Goal: Task Accomplishment & Management: Manage account settings

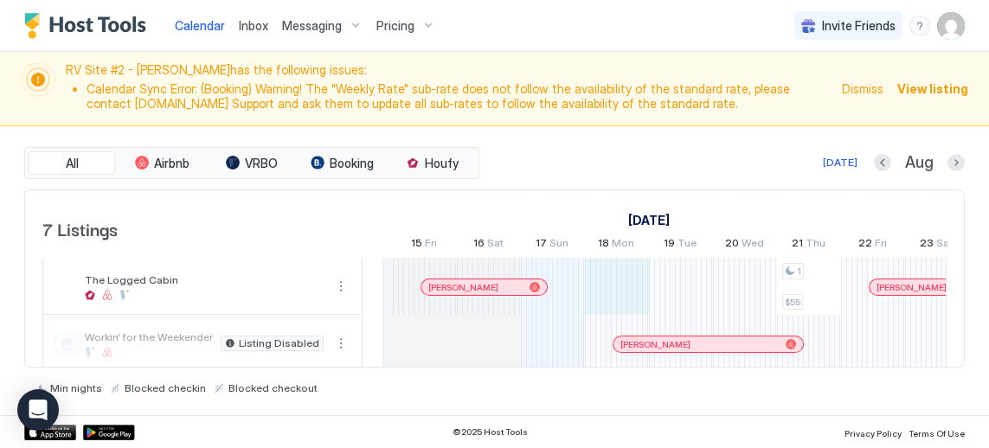
scroll to position [0, 823]
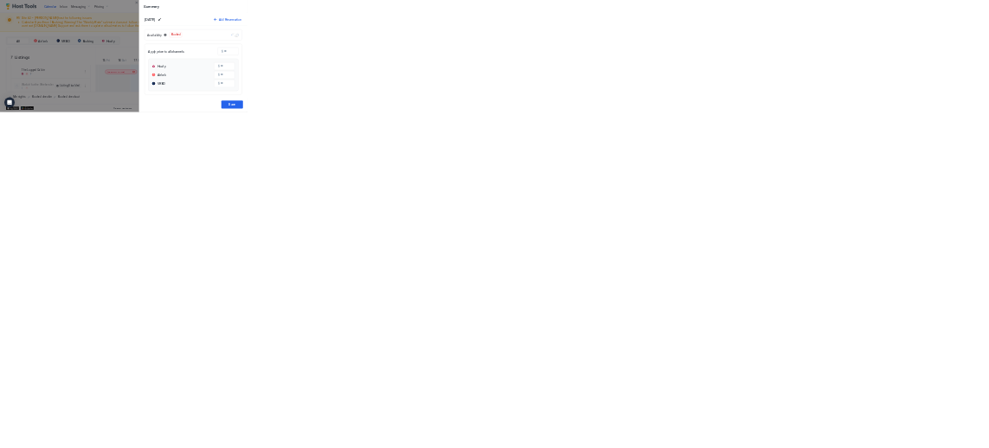
click at [71, 39] on div at bounding box center [494, 224] width 989 height 448
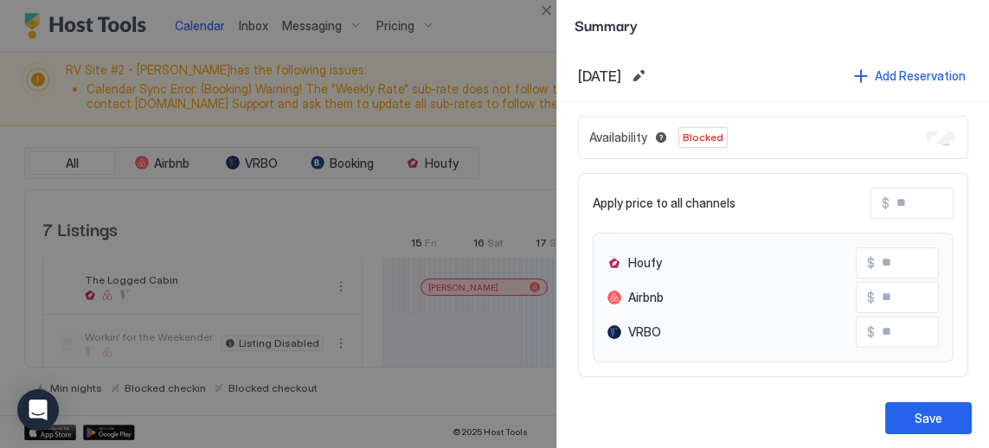
click at [503, 379] on div at bounding box center [494, 224] width 989 height 448
click at [924, 407] on button "Save" at bounding box center [928, 418] width 87 height 32
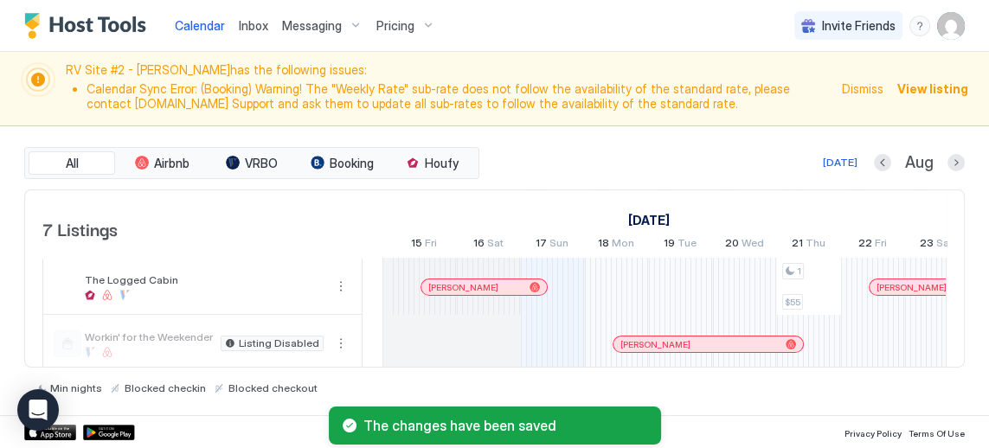
click at [555, 287] on div at bounding box center [553, 286] width 64 height 57
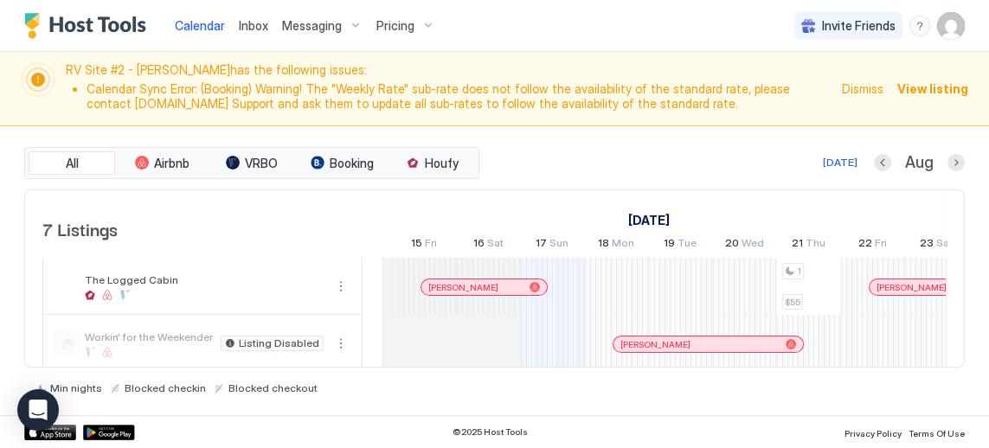
click at [562, 273] on div at bounding box center [553, 286] width 64 height 57
click at [553, 288] on div at bounding box center [553, 286] width 64 height 57
click at [572, 291] on div at bounding box center [553, 286] width 64 height 57
click at [565, 279] on div at bounding box center [553, 286] width 64 height 57
click at [841, 163] on div "[DATE]" at bounding box center [840, 163] width 35 height 16
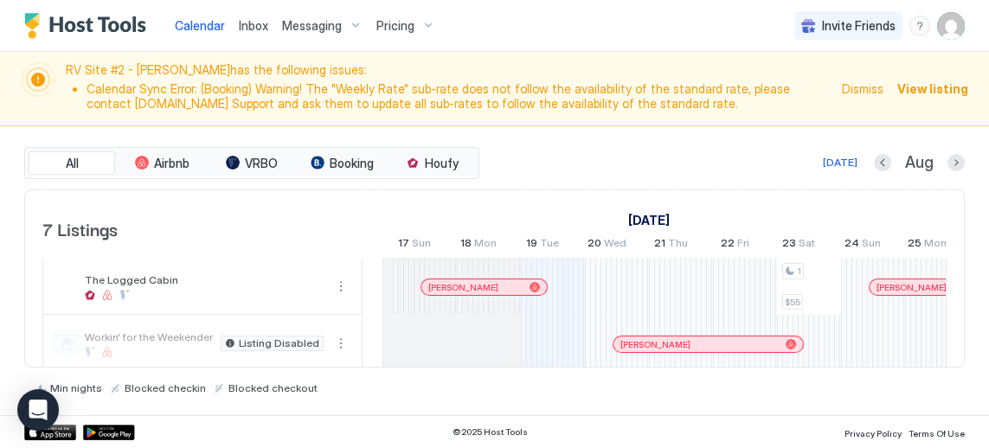
scroll to position [0, 961]
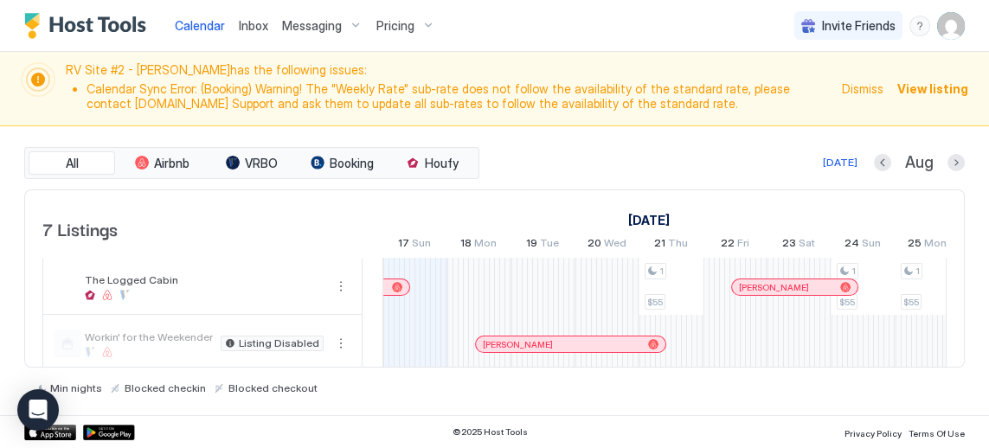
click at [429, 284] on div at bounding box center [415, 286] width 64 height 57
click at [434, 272] on div at bounding box center [415, 286] width 64 height 57
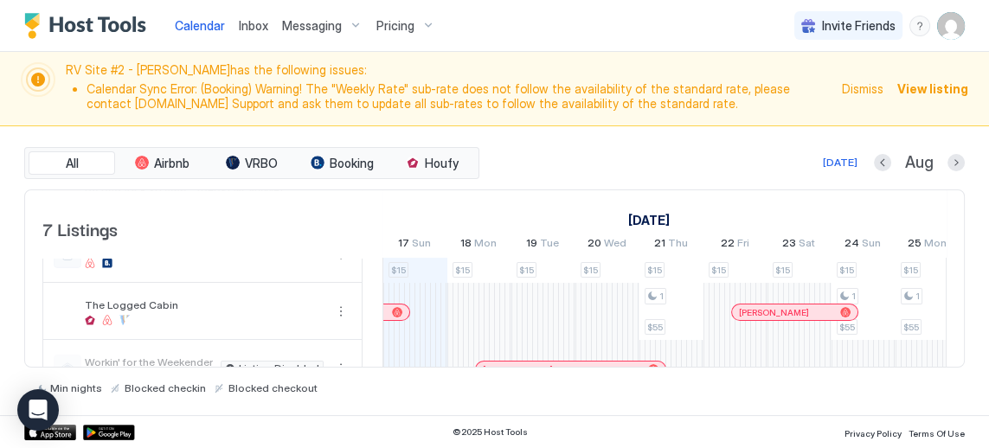
scroll to position [261, 0]
click at [413, 296] on div at bounding box center [415, 310] width 64 height 57
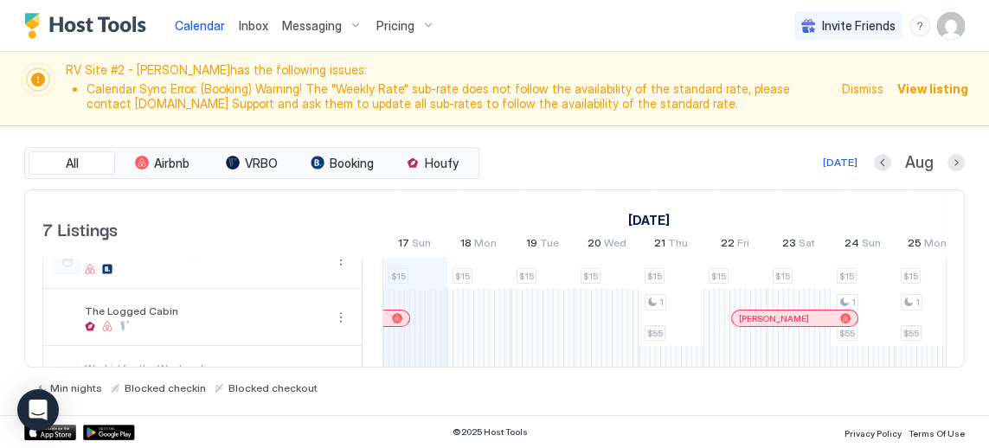
scroll to position [281, 0]
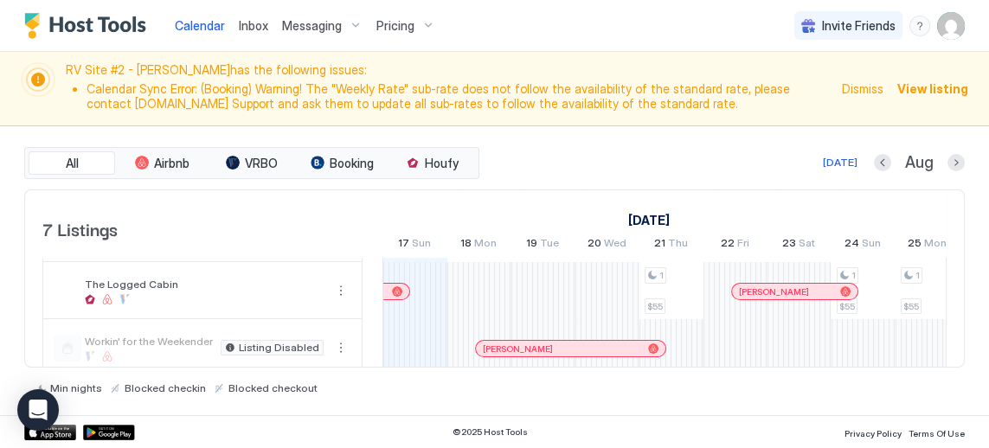
click at [434, 274] on div at bounding box center [415, 290] width 64 height 57
click at [430, 299] on div at bounding box center [415, 290] width 64 height 57
click at [431, 280] on div at bounding box center [415, 290] width 64 height 57
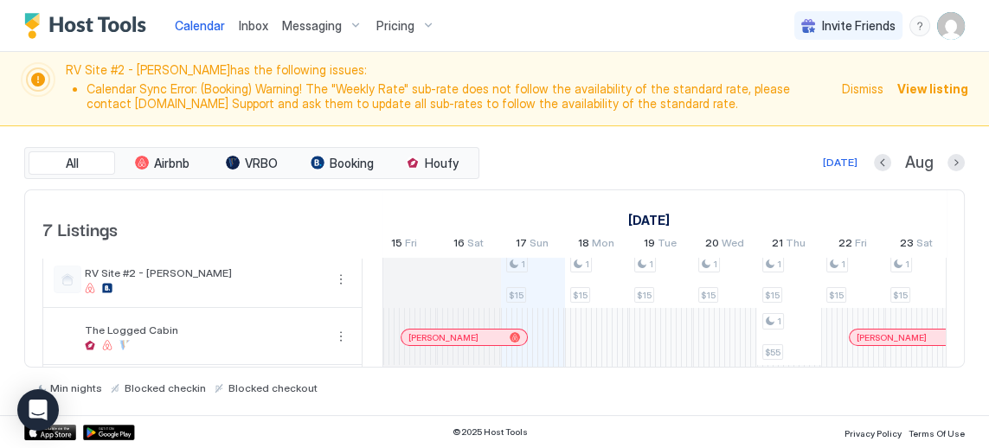
scroll to position [0, 842]
click at [516, 309] on div at bounding box center [534, 336] width 64 height 57
click at [542, 350] on div at bounding box center [534, 336] width 64 height 57
click at [551, 327] on div at bounding box center [534, 336] width 64 height 57
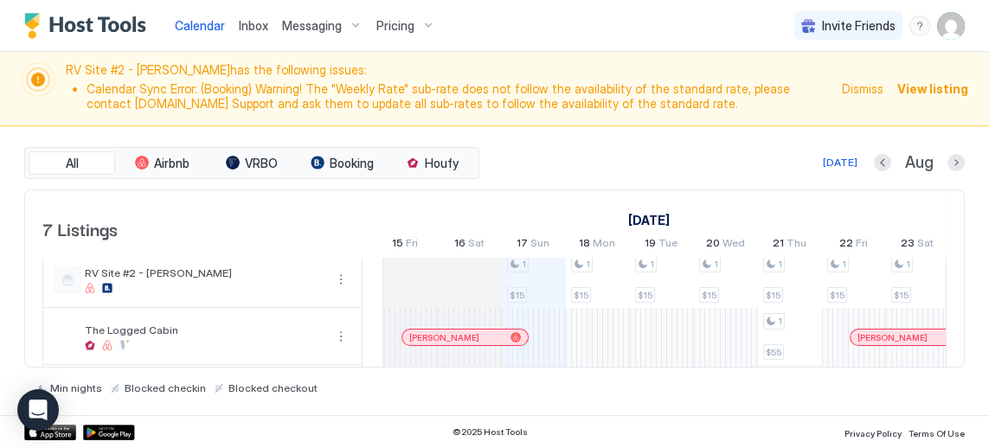
click at [551, 338] on div at bounding box center [534, 336] width 64 height 57
click at [553, 340] on div at bounding box center [534, 336] width 64 height 57
click at [548, 330] on div at bounding box center [534, 336] width 64 height 57
click at [549, 319] on div at bounding box center [534, 336] width 64 height 57
click at [548, 312] on div at bounding box center [534, 336] width 64 height 57
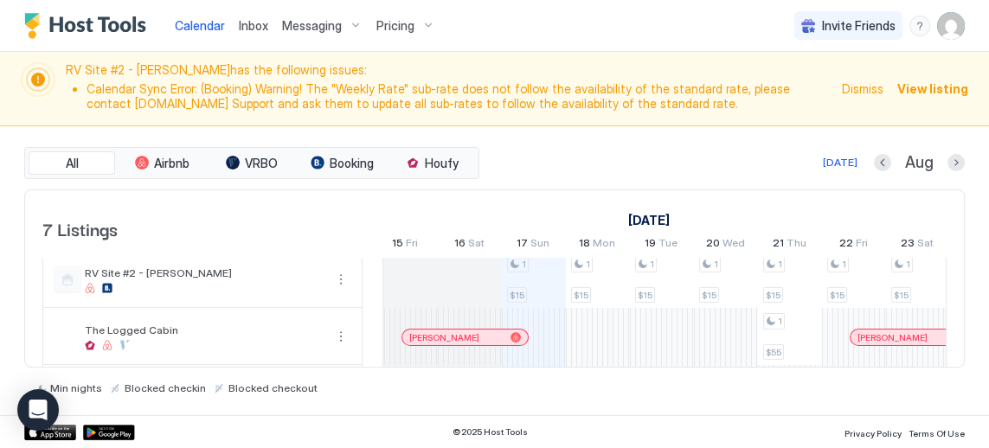
click at [547, 339] on div at bounding box center [534, 336] width 64 height 57
click at [550, 331] on div at bounding box center [534, 336] width 64 height 57
click at [514, 312] on div at bounding box center [534, 336] width 64 height 57
click at [513, 332] on div at bounding box center [516, 337] width 10 height 10
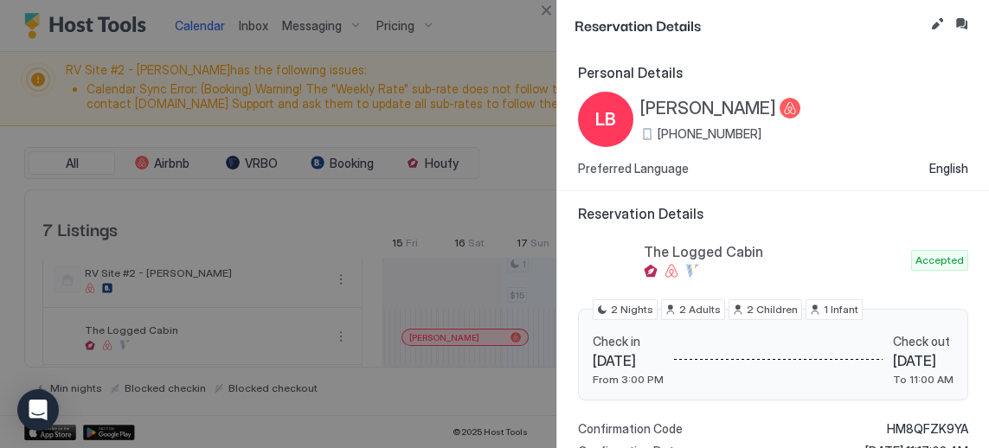
click at [445, 365] on div at bounding box center [494, 224] width 989 height 448
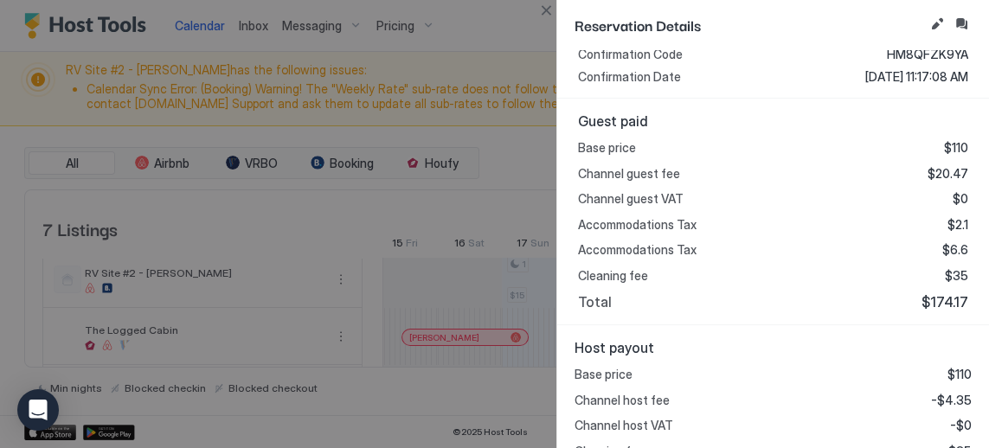
scroll to position [424, 0]
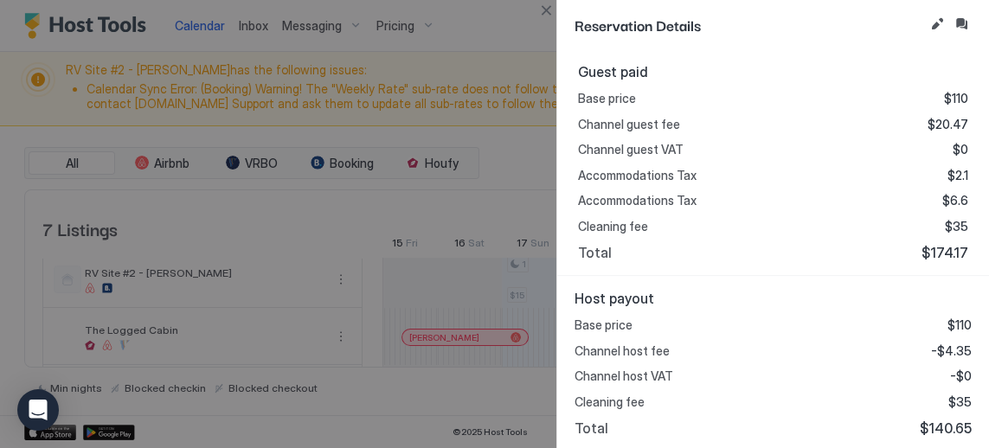
click at [492, 59] on div at bounding box center [494, 224] width 989 height 448
click at [552, 10] on button "Close" at bounding box center [546, 10] width 21 height 21
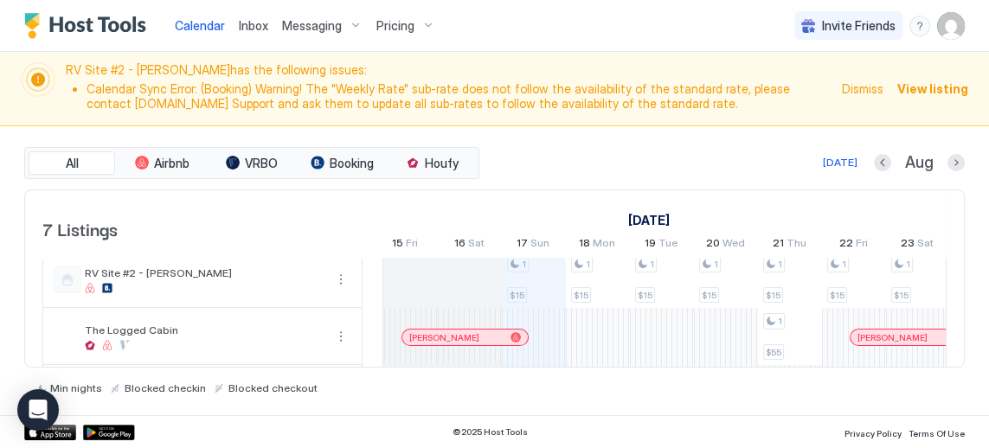
click at [515, 316] on div at bounding box center [534, 336] width 64 height 57
click at [547, 343] on div at bounding box center [534, 336] width 64 height 57
click at [548, 327] on div at bounding box center [534, 336] width 64 height 57
click at [554, 323] on div at bounding box center [534, 336] width 64 height 57
click at [554, 321] on div at bounding box center [534, 336] width 64 height 57
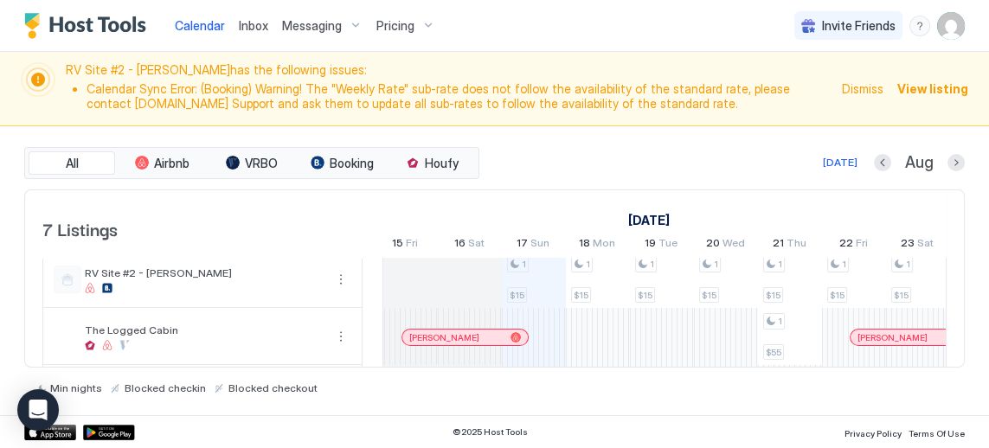
click at [549, 329] on div at bounding box center [534, 336] width 64 height 57
click at [555, 335] on div at bounding box center [534, 336] width 64 height 57
click at [551, 341] on div at bounding box center [534, 336] width 64 height 57
click at [599, 336] on div at bounding box center [598, 336] width 64 height 57
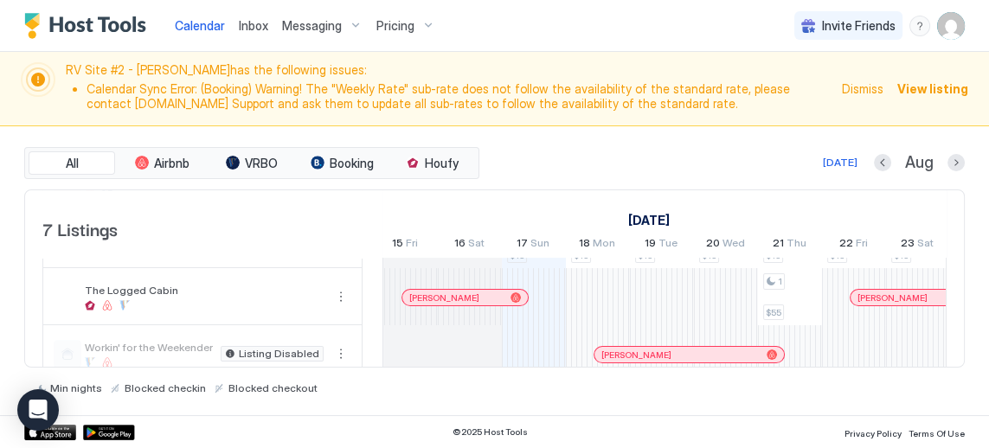
scroll to position [278, 0]
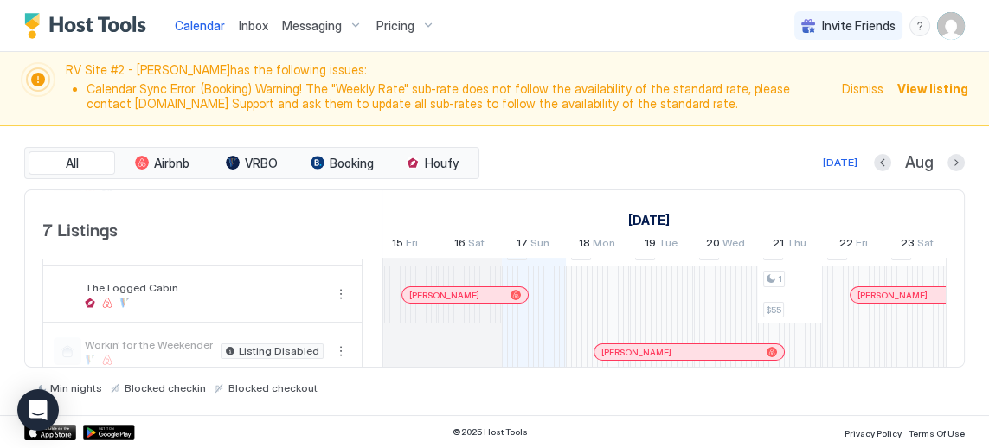
click at [553, 286] on div at bounding box center [534, 294] width 64 height 57
click at [546, 310] on div at bounding box center [534, 294] width 64 height 57
click at [543, 279] on div at bounding box center [534, 294] width 64 height 57
click at [548, 309] on div at bounding box center [534, 294] width 64 height 57
click at [550, 285] on div at bounding box center [534, 294] width 64 height 57
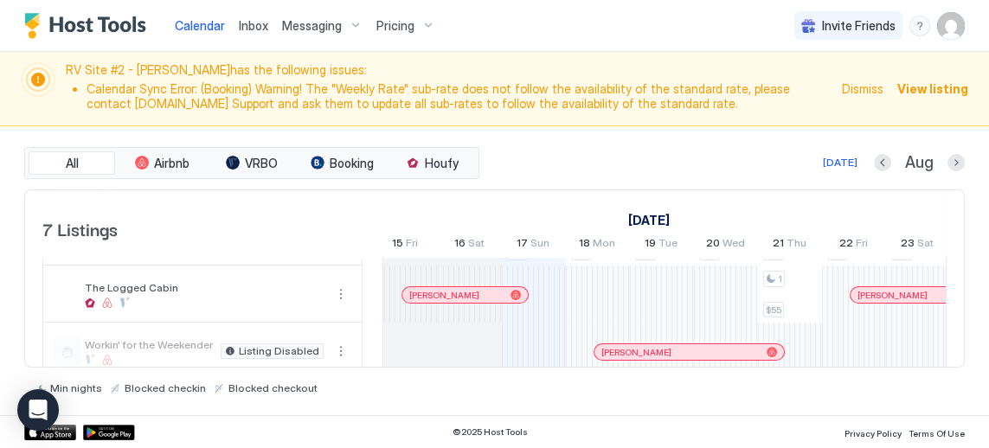
click at [519, 315] on div at bounding box center [534, 294] width 64 height 57
click at [839, 164] on div "[DATE]" at bounding box center [840, 163] width 35 height 16
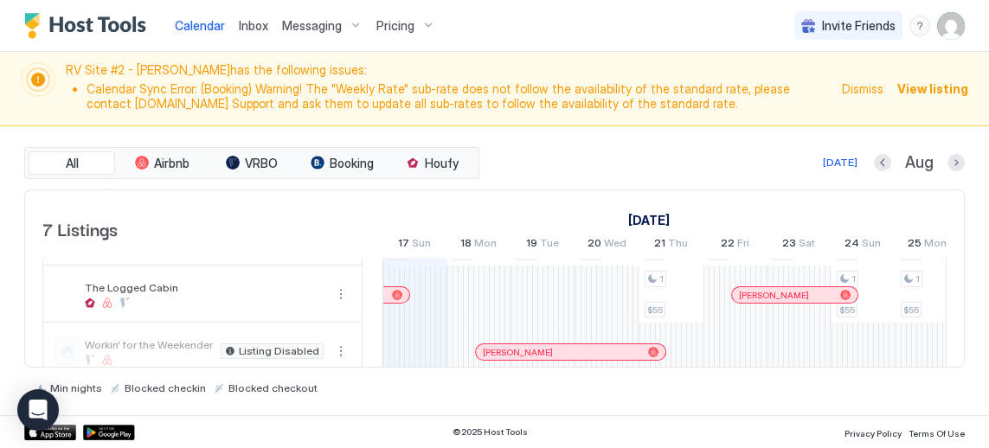
click at [434, 304] on div at bounding box center [415, 294] width 64 height 57
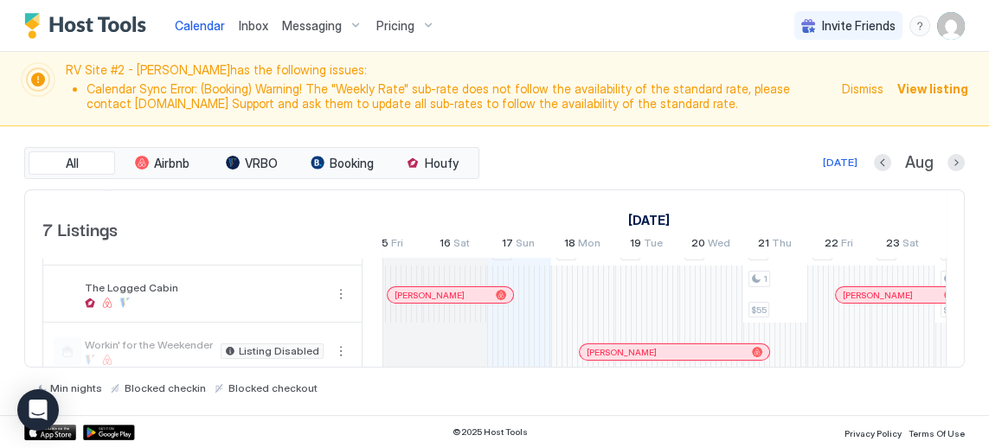
click at [528, 277] on div at bounding box center [519, 294] width 64 height 57
click at [531, 306] on div at bounding box center [519, 294] width 64 height 57
click at [531, 296] on div at bounding box center [519, 294] width 64 height 57
click at [523, 315] on div at bounding box center [519, 294] width 64 height 57
click at [534, 308] on div at bounding box center [519, 294] width 64 height 57
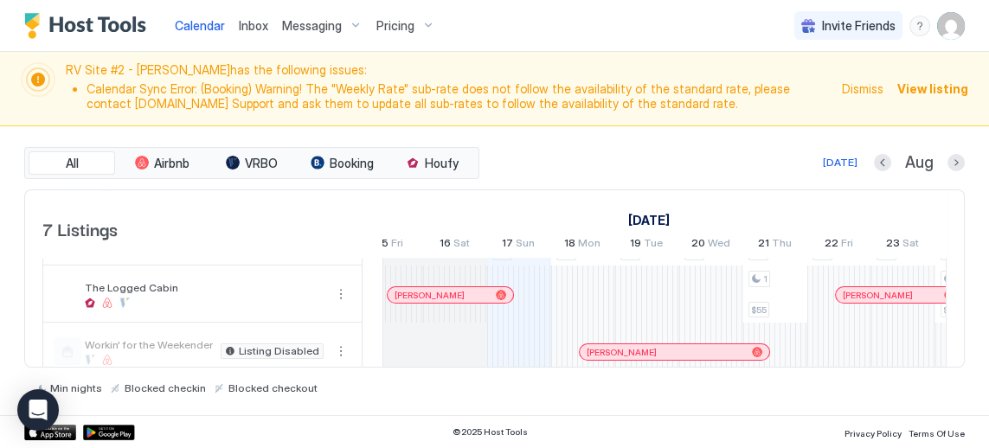
click at [537, 309] on div at bounding box center [519, 294] width 64 height 57
click at [534, 289] on div at bounding box center [519, 294] width 64 height 57
click at [538, 292] on div at bounding box center [519, 294] width 64 height 57
click at [535, 286] on div at bounding box center [519, 294] width 64 height 57
click at [531, 269] on div at bounding box center [519, 294] width 64 height 57
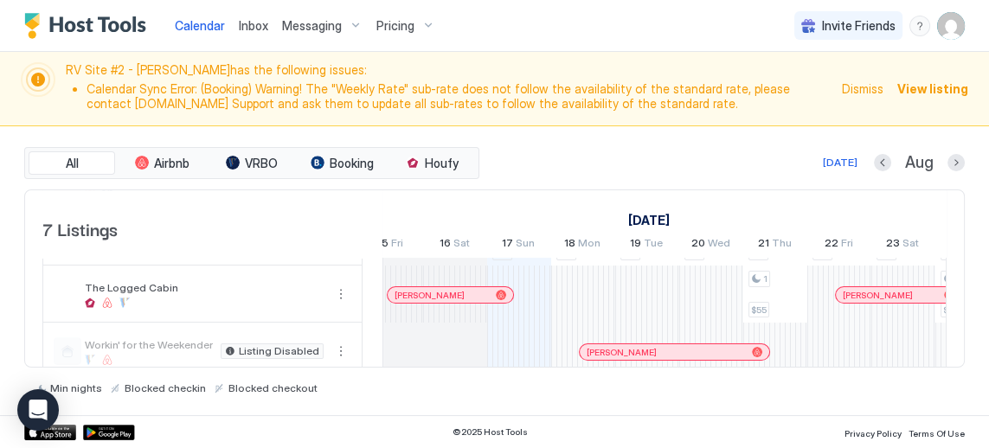
click at [533, 278] on div at bounding box center [519, 294] width 64 height 57
click at [528, 278] on div at bounding box center [519, 294] width 64 height 57
click at [502, 306] on div at bounding box center [519, 294] width 64 height 57
click at [533, 279] on div at bounding box center [519, 294] width 64 height 57
click at [533, 309] on div at bounding box center [519, 294] width 64 height 57
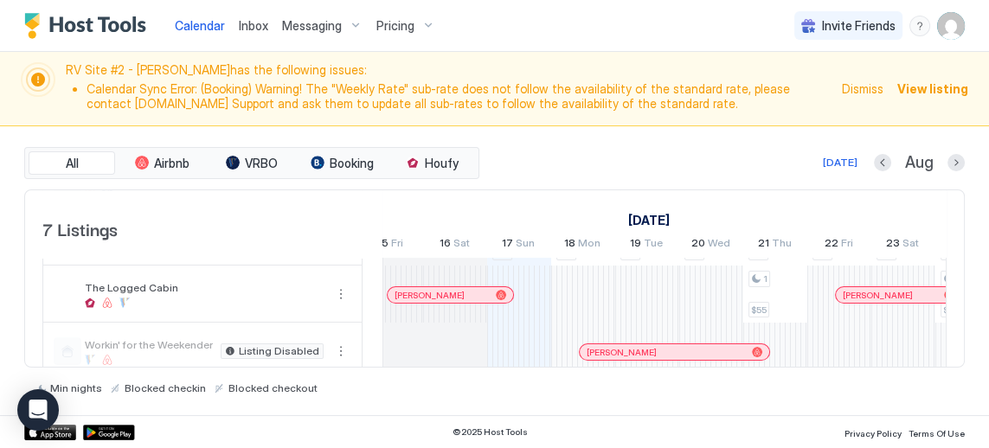
click at [496, 319] on div at bounding box center [519, 294] width 64 height 57
click at [514, 274] on div at bounding box center [519, 294] width 64 height 57
click at [532, 329] on div at bounding box center [519, 351] width 64 height 57
click at [536, 312] on div at bounding box center [519, 294] width 64 height 57
click at [496, 313] on div at bounding box center [519, 294] width 64 height 57
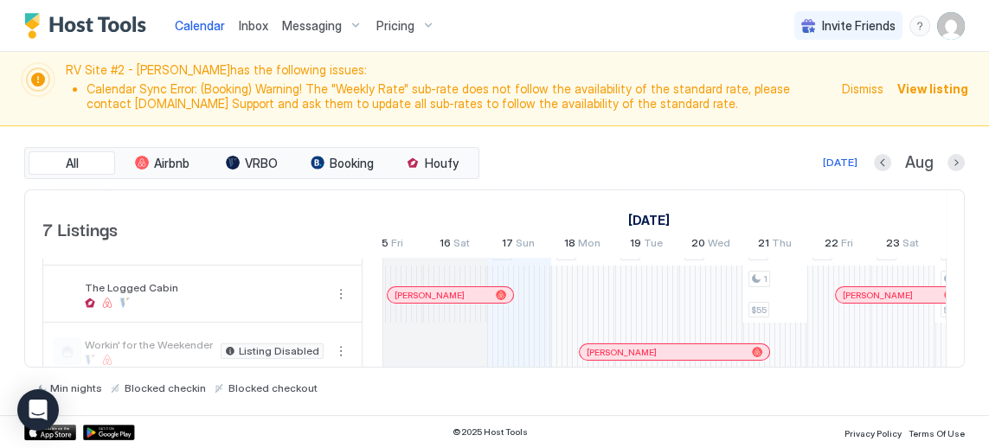
click at [531, 283] on div at bounding box center [519, 294] width 64 height 57
click at [489, 270] on div at bounding box center [519, 294] width 64 height 57
click at [526, 318] on div at bounding box center [519, 294] width 64 height 57
click at [531, 286] on div at bounding box center [519, 294] width 64 height 57
